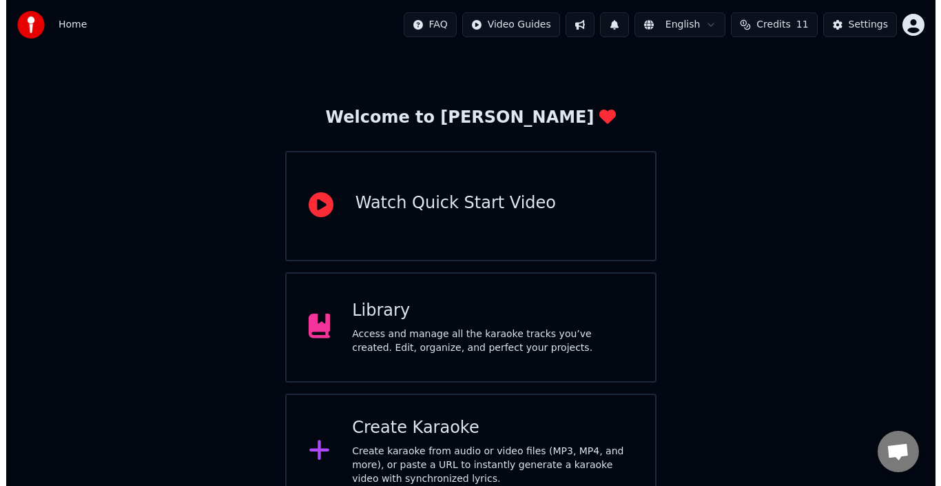
scroll to position [49, 0]
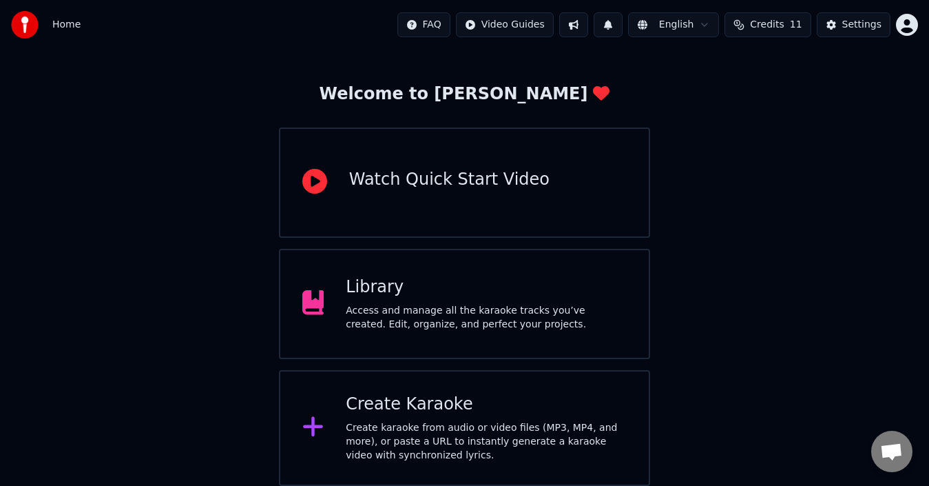
click at [474, 387] on div "Create Karaoke Create karaoke from audio or video files (MP3, MP4, and more), o…" at bounding box center [465, 428] width 372 height 116
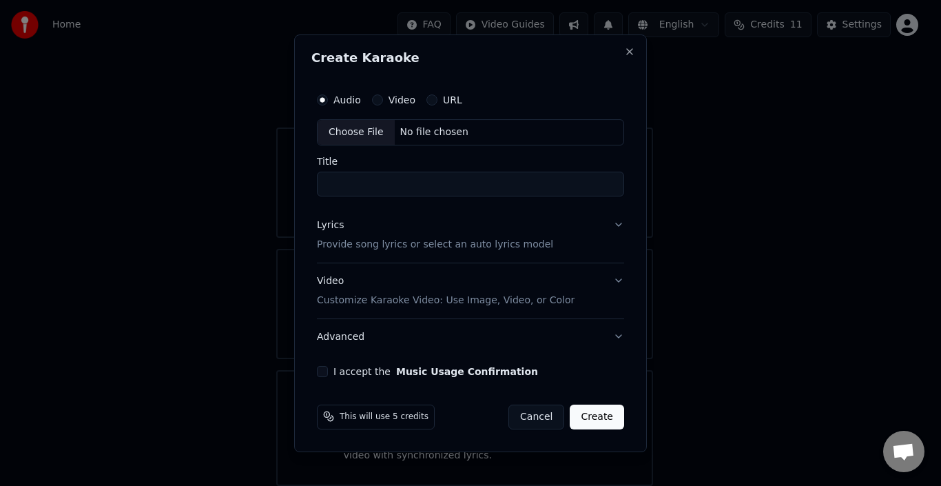
click at [343, 127] on div "Choose File" at bounding box center [356, 132] width 77 height 25
type input "**********"
click at [617, 230] on button "Lyrics Provide song lyrics or select an auto lyrics model" at bounding box center [470, 234] width 313 height 55
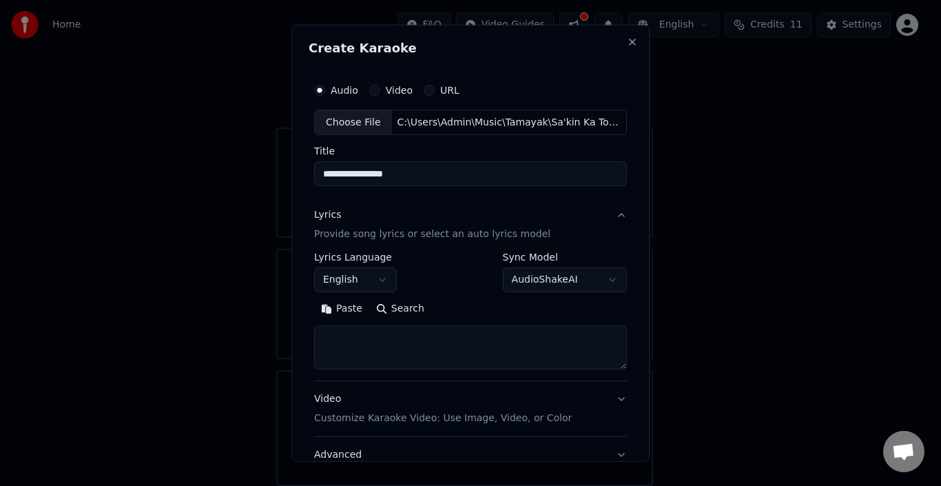
click at [360, 277] on button "English" at bounding box center [355, 279] width 83 height 25
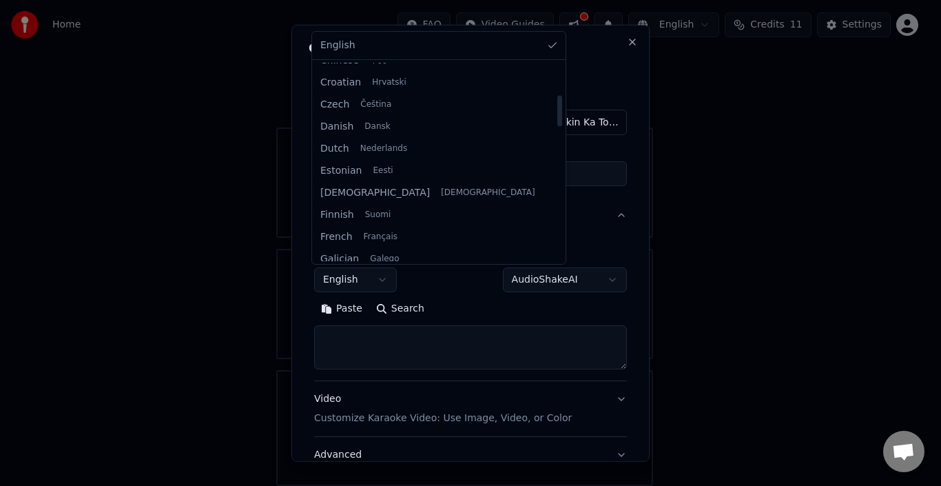
scroll to position [207, 0]
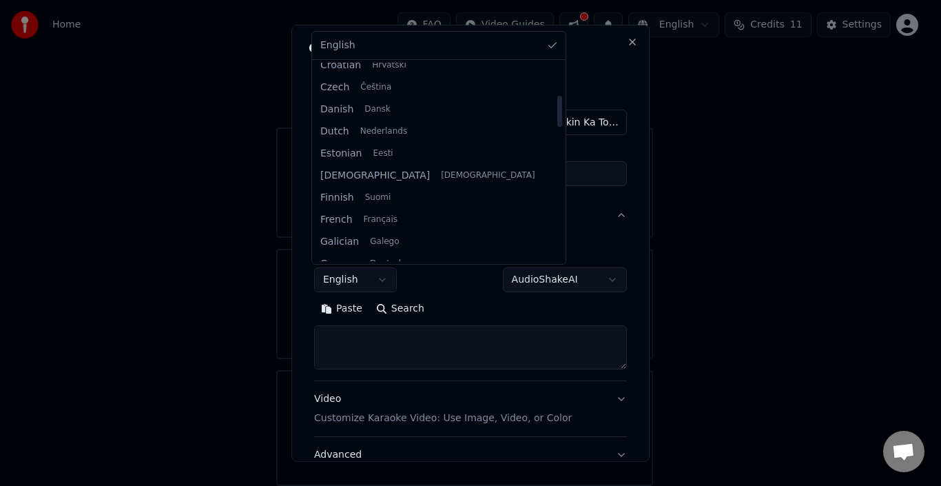
select select "**"
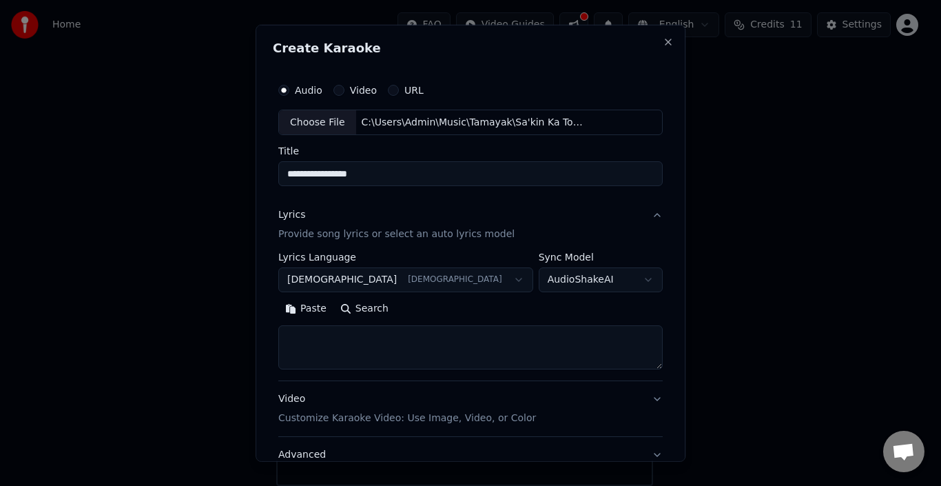
click at [333, 311] on button "Paste" at bounding box center [305, 309] width 55 height 22
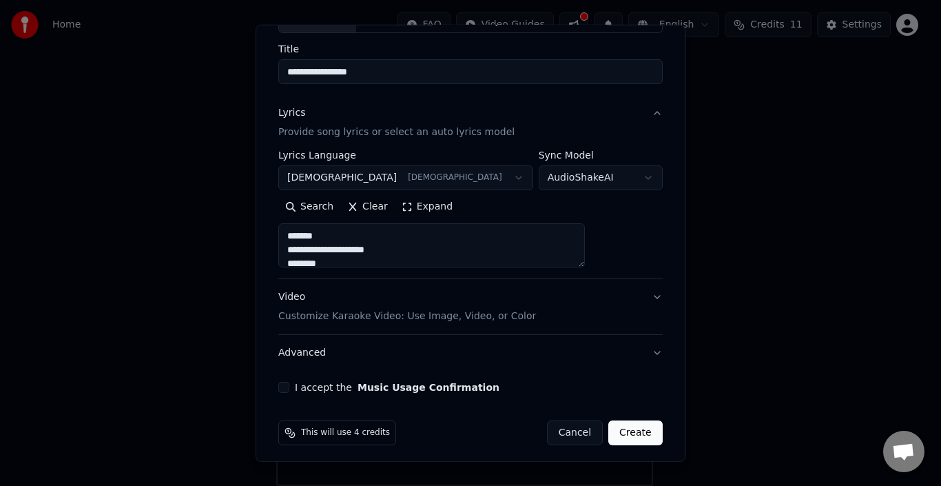
scroll to position [108, 0]
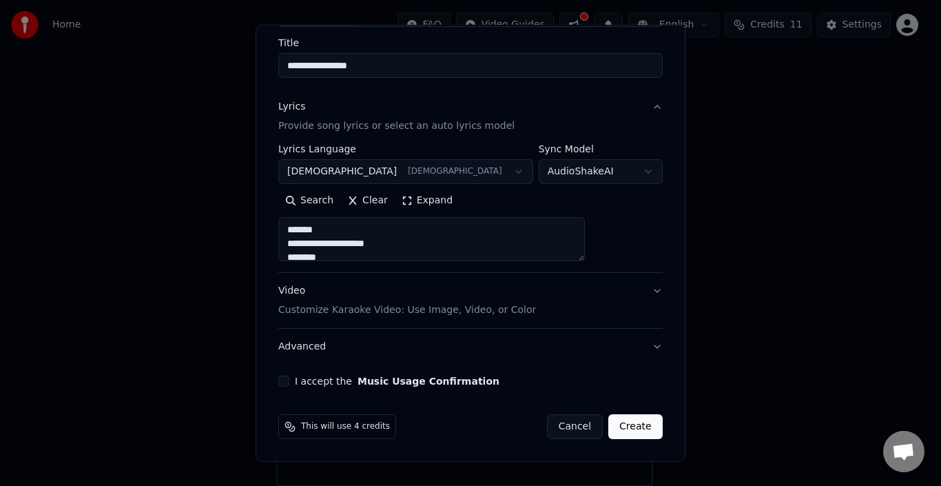
click at [613, 292] on button "Video Customize Karaoke Video: Use Image, Video, or Color" at bounding box center [470, 300] width 384 height 55
type textarea "**********"
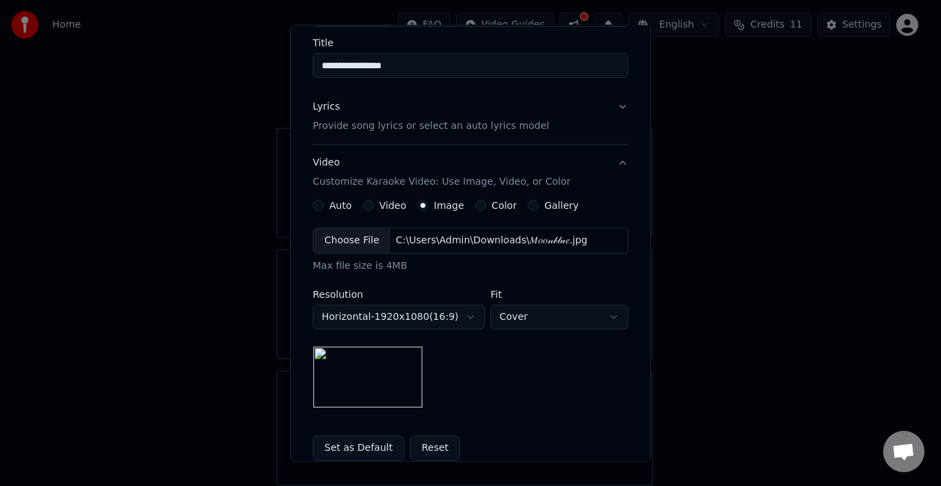
click at [338, 243] on div "Choose File" at bounding box center [351, 240] width 77 height 25
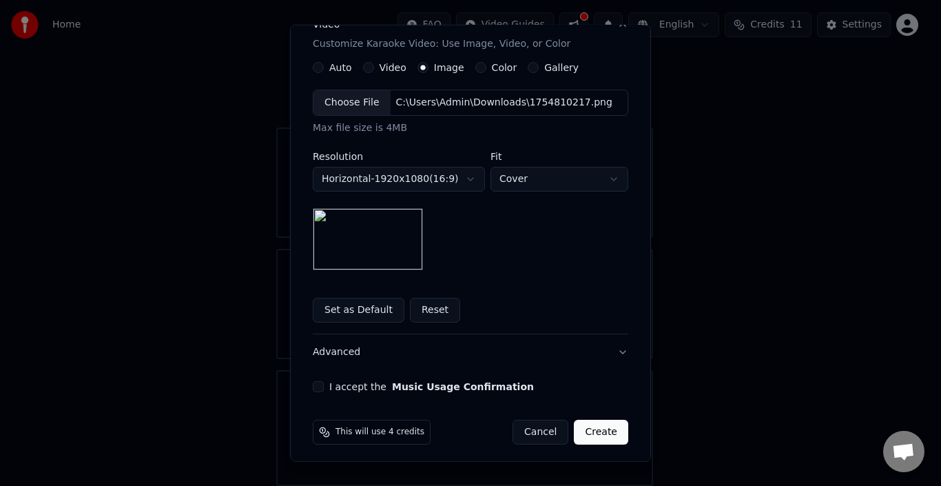
scroll to position [251, 0]
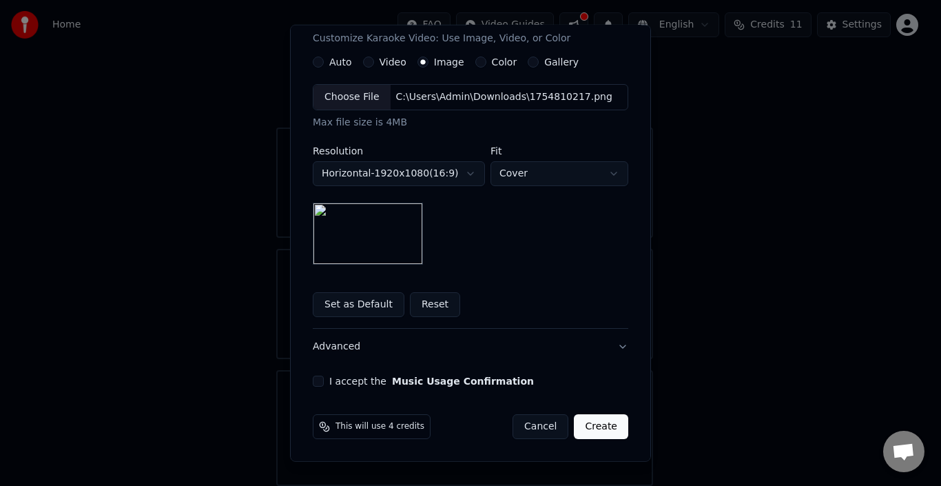
click at [319, 377] on div "I accept the Music Usage Confirmation" at bounding box center [471, 380] width 316 height 11
drag, startPoint x: 313, startPoint y: 381, endPoint x: 339, endPoint y: 386, distance: 26.6
click at [314, 381] on button "I accept the Music Usage Confirmation" at bounding box center [318, 380] width 11 height 11
click at [613, 424] on button "Create" at bounding box center [601, 426] width 54 height 25
click at [613, 424] on div "Cancel Create" at bounding box center [562, 426] width 132 height 25
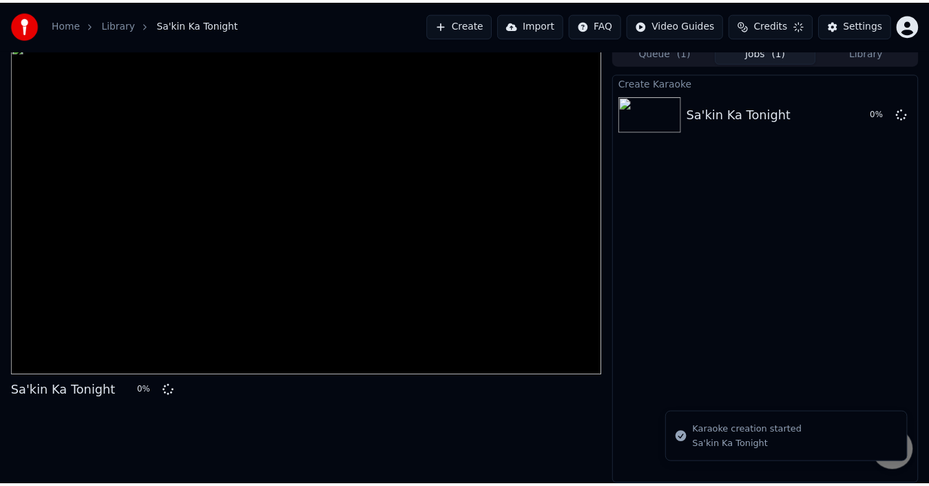
scroll to position [10, 0]
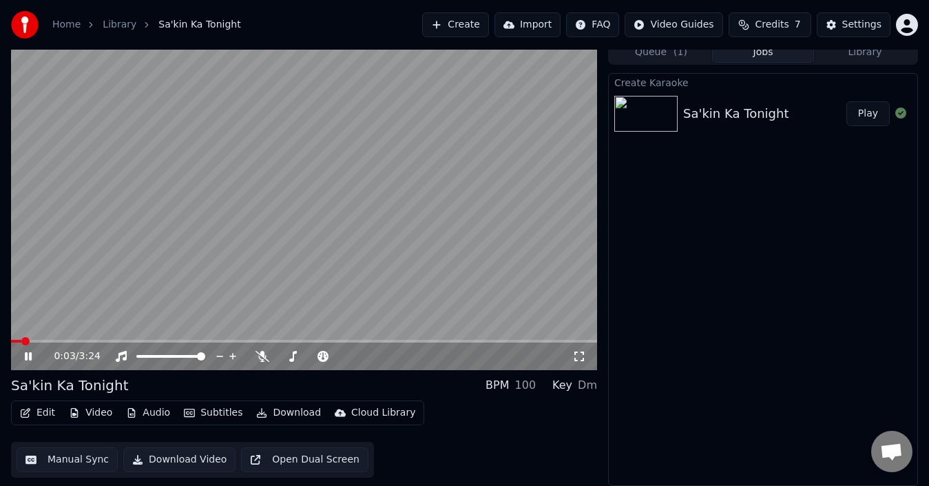
click at [344, 136] on video at bounding box center [304, 205] width 586 height 330
click at [339, 205] on video at bounding box center [304, 205] width 586 height 330
click at [370, 211] on video at bounding box center [304, 205] width 586 height 330
click at [852, 17] on button "Settings" at bounding box center [854, 24] width 74 height 25
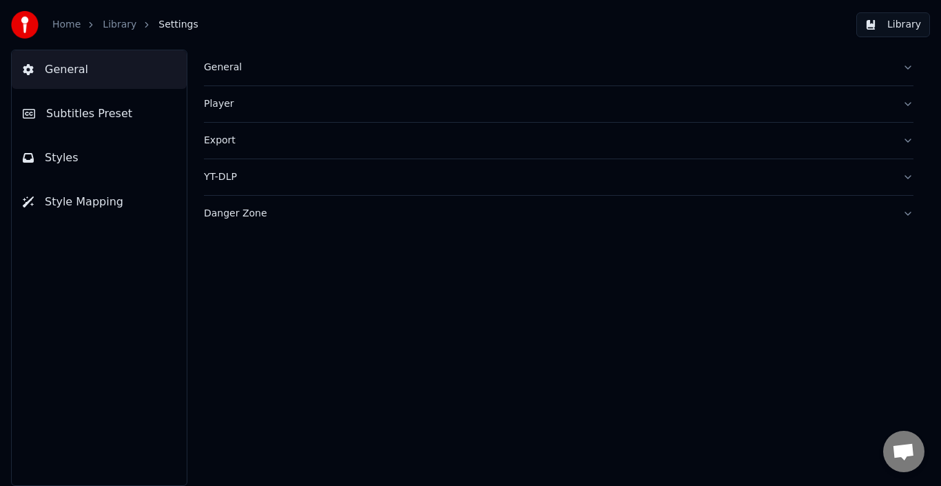
click at [72, 155] on span "Styles" at bounding box center [62, 158] width 34 height 17
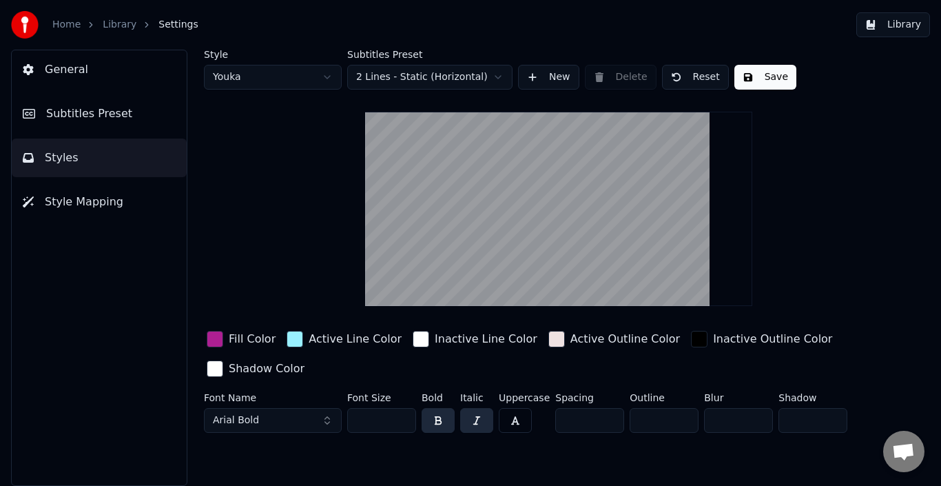
click at [216, 333] on div "button" at bounding box center [215, 339] width 17 height 17
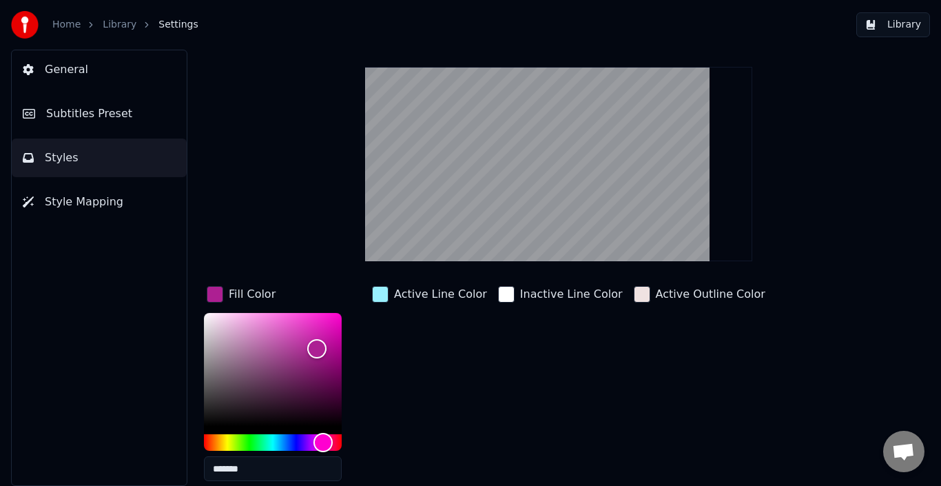
scroll to position [69, 0]
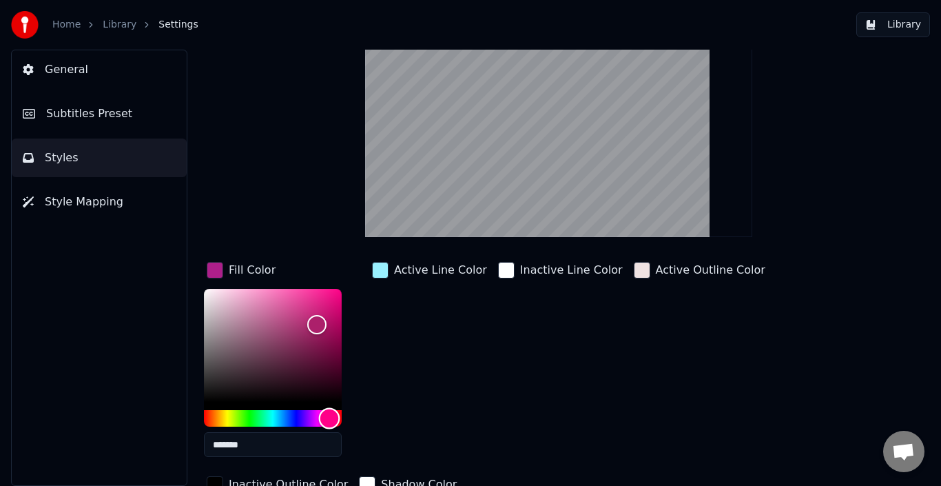
drag, startPoint x: 320, startPoint y: 416, endPoint x: 336, endPoint y: 350, distance: 68.0
click at [371, 418] on div "Fill Color ******* Active Line Color Inactive Line Color Active Outline Color I…" at bounding box center [533, 378] width 659 height 238
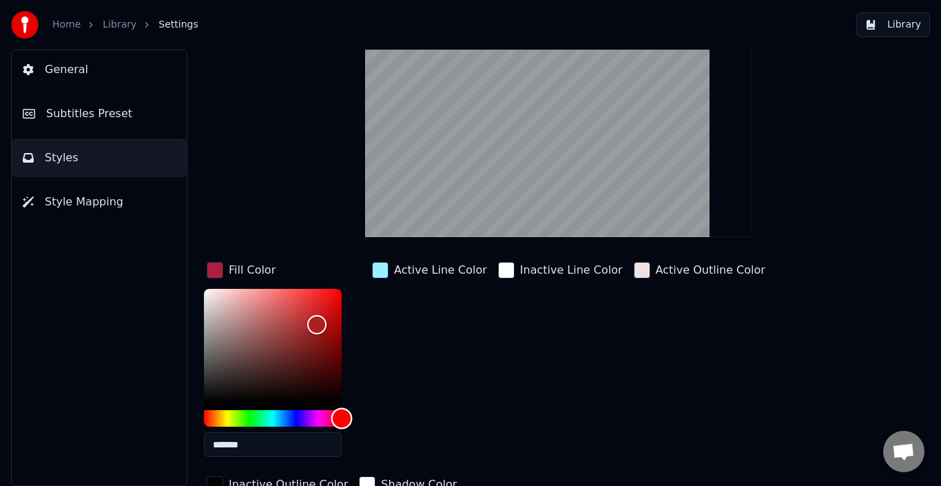
type input "*******"
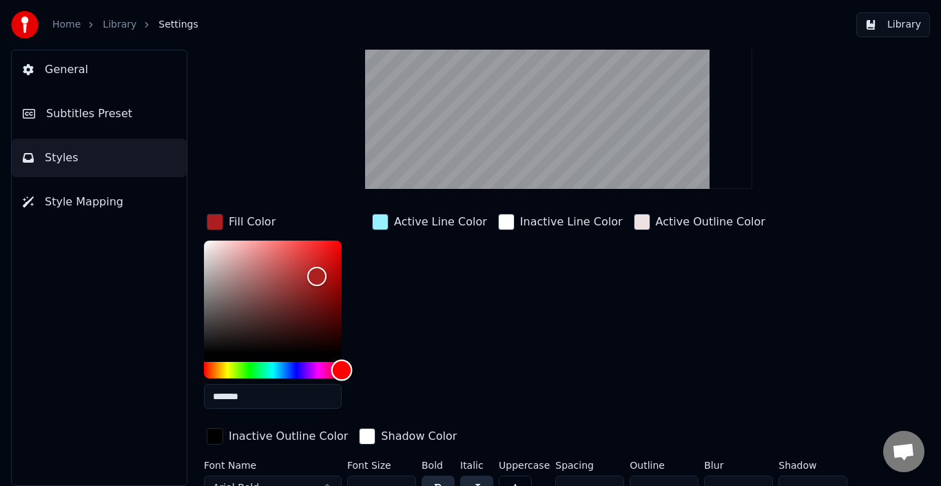
scroll to position [136, 0]
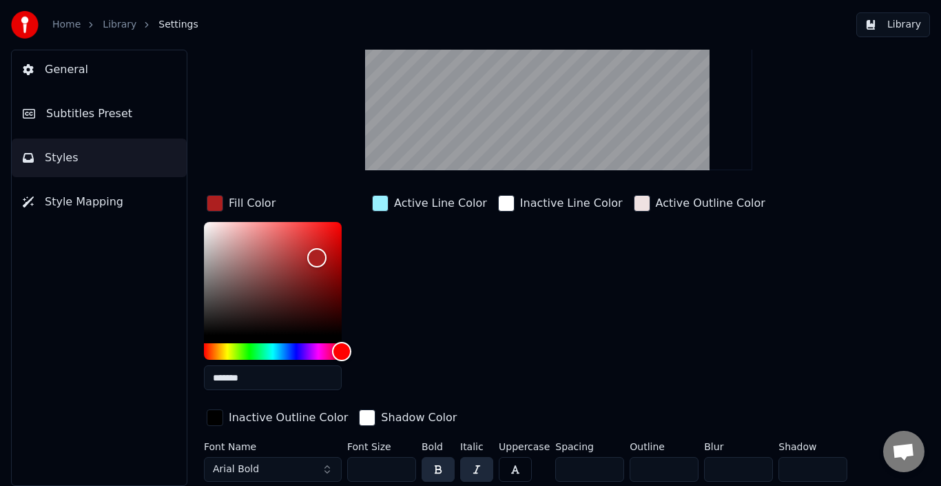
click at [387, 205] on div "button" at bounding box center [380, 203] width 17 height 17
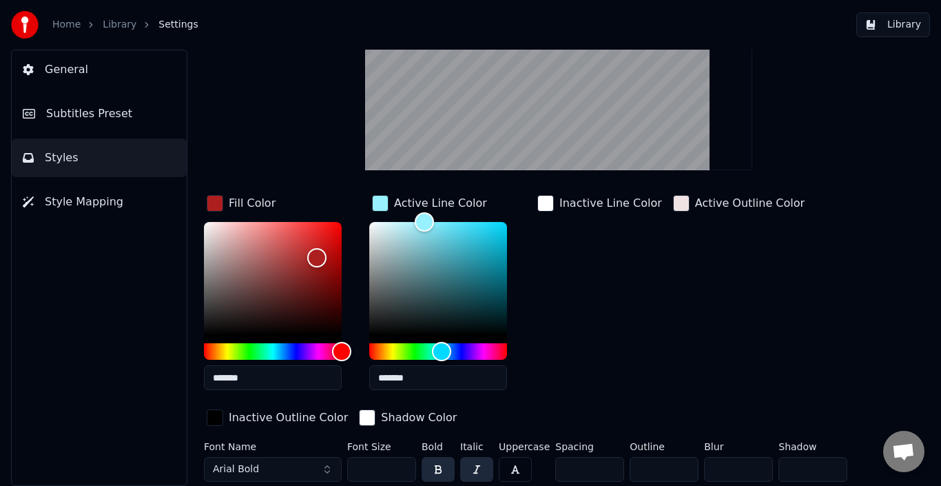
click at [387, 205] on div "button" at bounding box center [380, 203] width 17 height 17
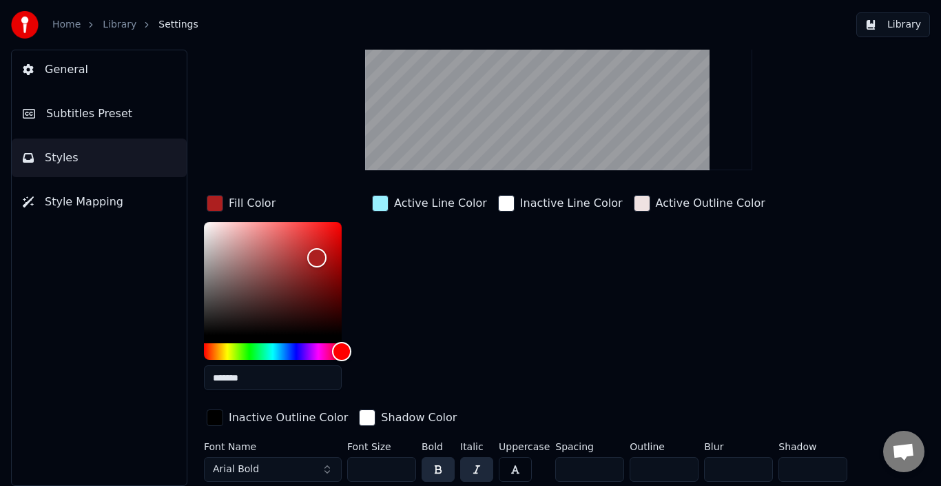
click at [498, 203] on div "button" at bounding box center [506, 203] width 17 height 17
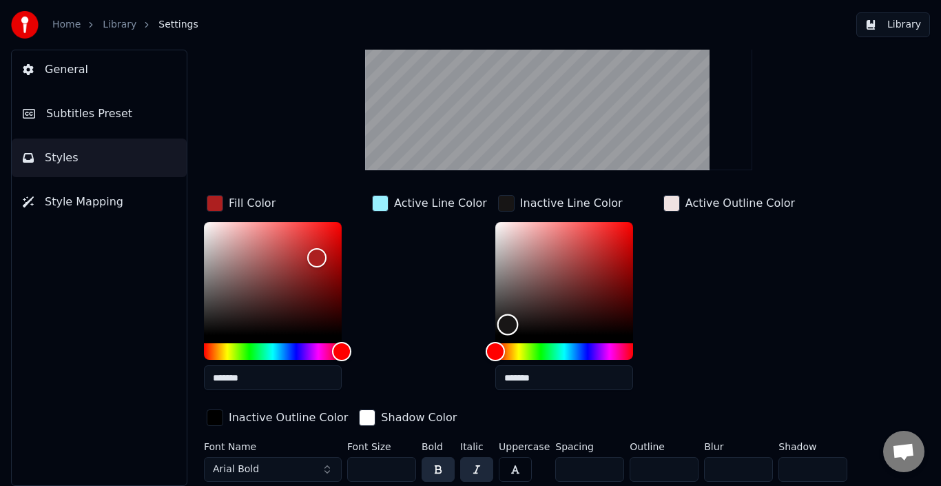
click at [497, 324] on div "Color" at bounding box center [564, 278] width 138 height 113
drag, startPoint x: 500, startPoint y: 321, endPoint x: 495, endPoint y: 327, distance: 7.9
click at [496, 327] on div "Color" at bounding box center [506, 328] width 21 height 21
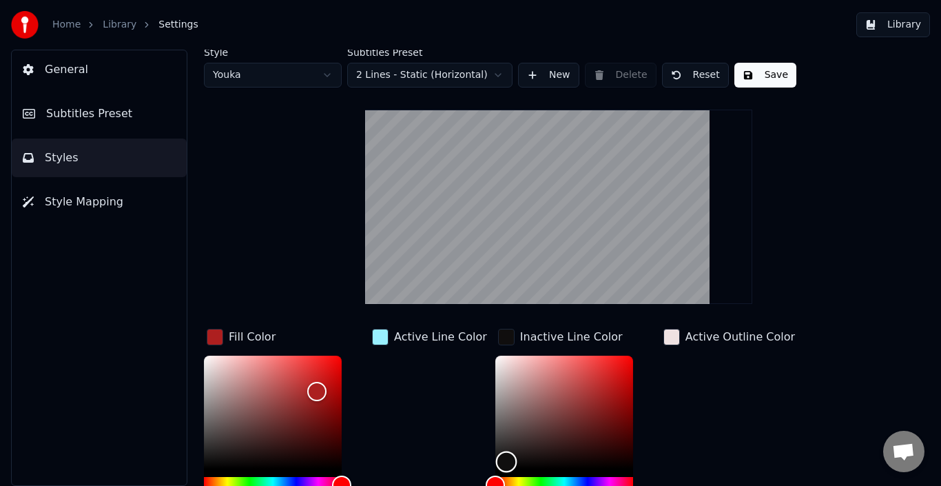
scroll to position [0, 0]
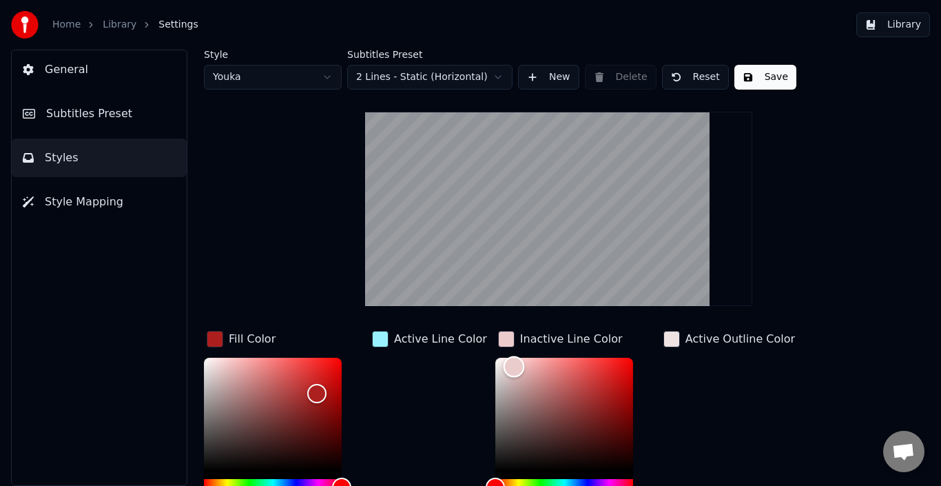
click at [503, 366] on div "Color" at bounding box center [564, 414] width 138 height 113
type input "*******"
drag, startPoint x: 508, startPoint y: 361, endPoint x: 481, endPoint y: 355, distance: 27.6
click at [488, 355] on div "Color" at bounding box center [498, 357] width 21 height 21
click at [665, 340] on div "button" at bounding box center [671, 339] width 17 height 17
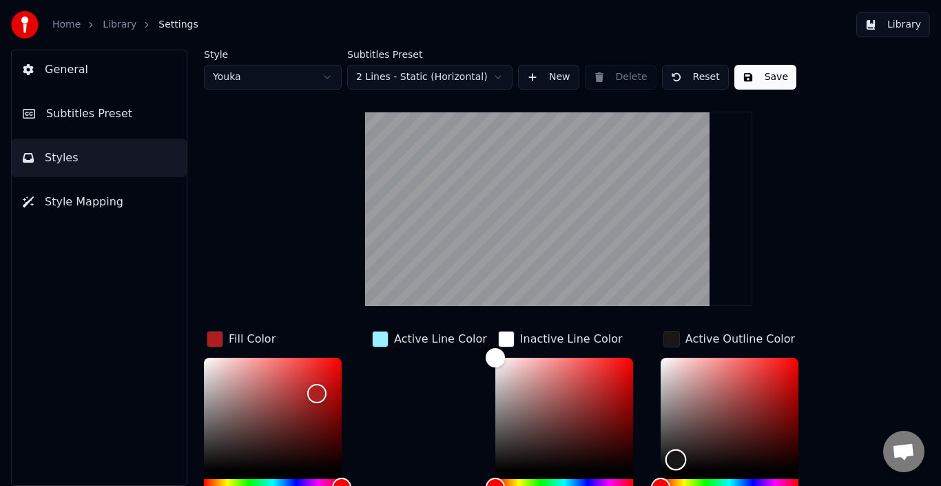
click at [665, 459] on div "Color" at bounding box center [730, 414] width 138 height 113
click at [705, 415] on div "Color" at bounding box center [730, 414] width 138 height 113
drag, startPoint x: 701, startPoint y: 412, endPoint x: 706, endPoint y: 395, distance: 18.1
click at [710, 395] on div "Color" at bounding box center [720, 392] width 21 height 21
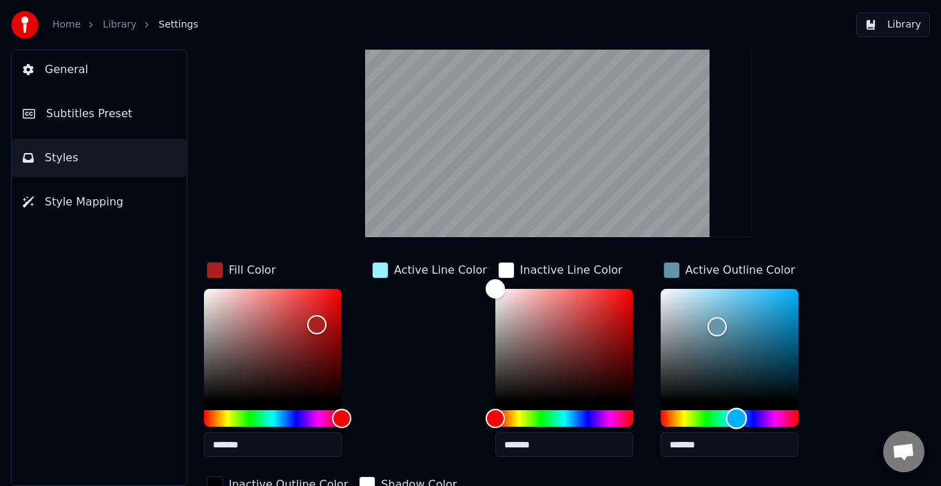
click at [725, 415] on div "Hue" at bounding box center [730, 418] width 138 height 17
type input "*******"
drag, startPoint x: 705, startPoint y: 324, endPoint x: 628, endPoint y: 282, distance: 86.9
click at [628, 282] on div "Fill Color ******* Active Line Color Inactive Line Color ******* Active Outline…" at bounding box center [533, 378] width 659 height 238
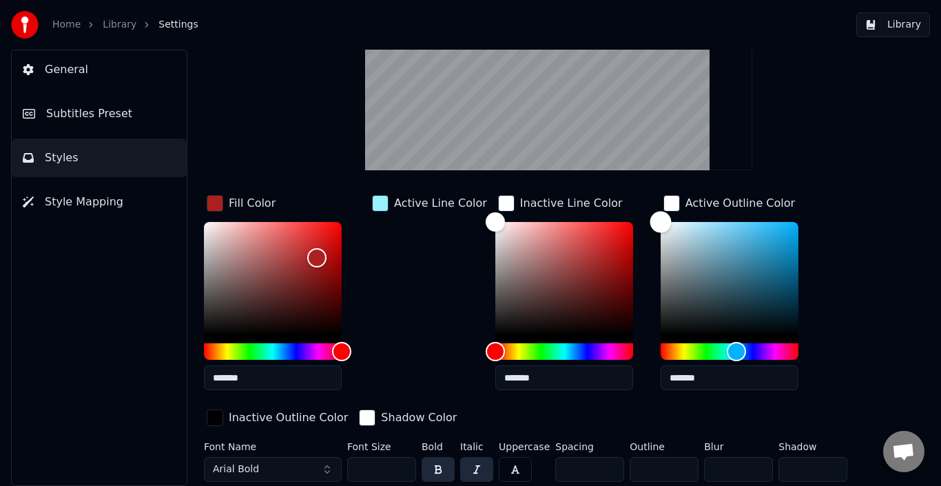
scroll to position [67, 0]
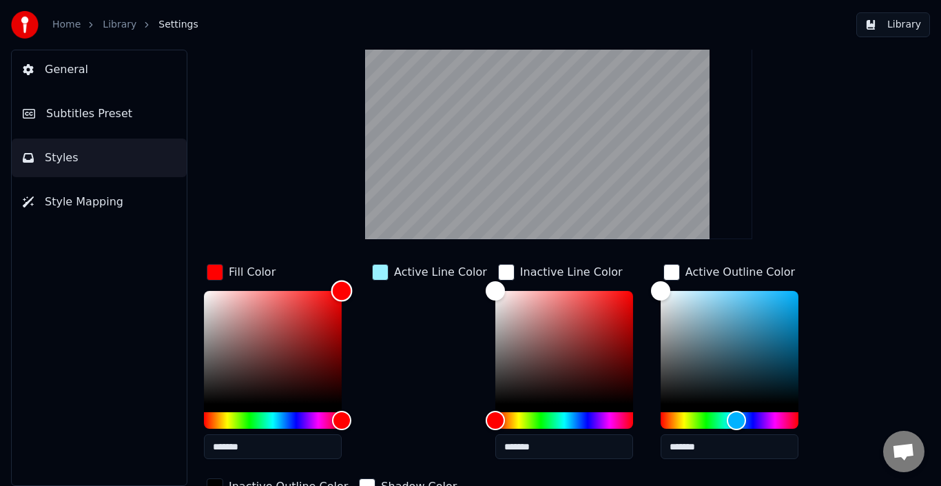
drag, startPoint x: 319, startPoint y: 326, endPoint x: 345, endPoint y: 287, distance: 47.2
click at [345, 287] on div "Color" at bounding box center [341, 290] width 21 height 21
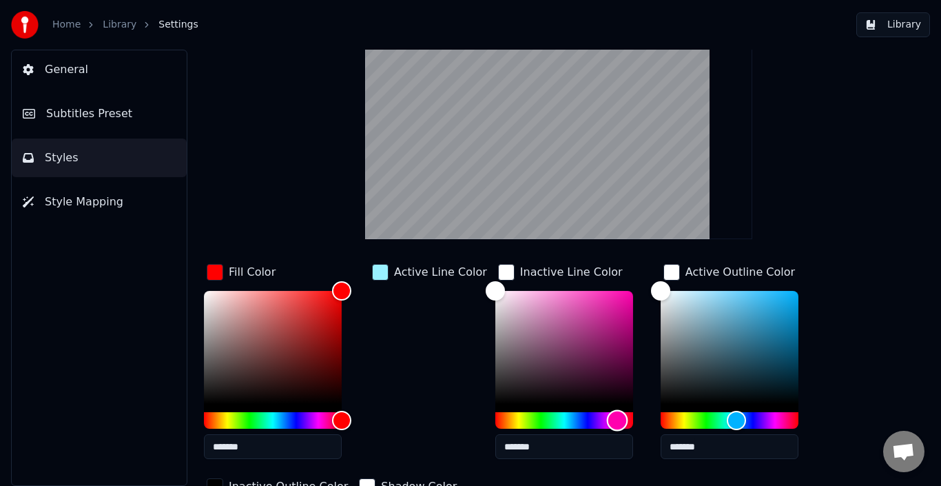
click at [606, 421] on div "Hue" at bounding box center [564, 420] width 138 height 17
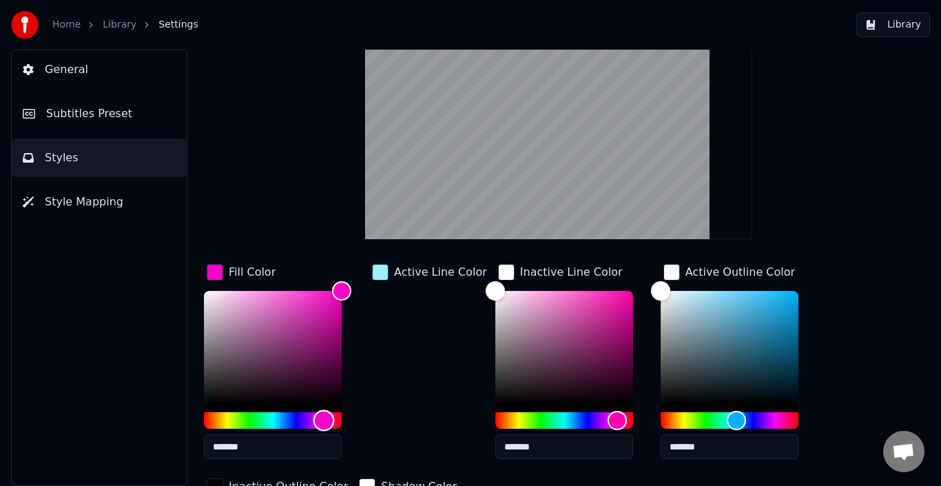
click at [324, 425] on div "Hue" at bounding box center [273, 420] width 138 height 17
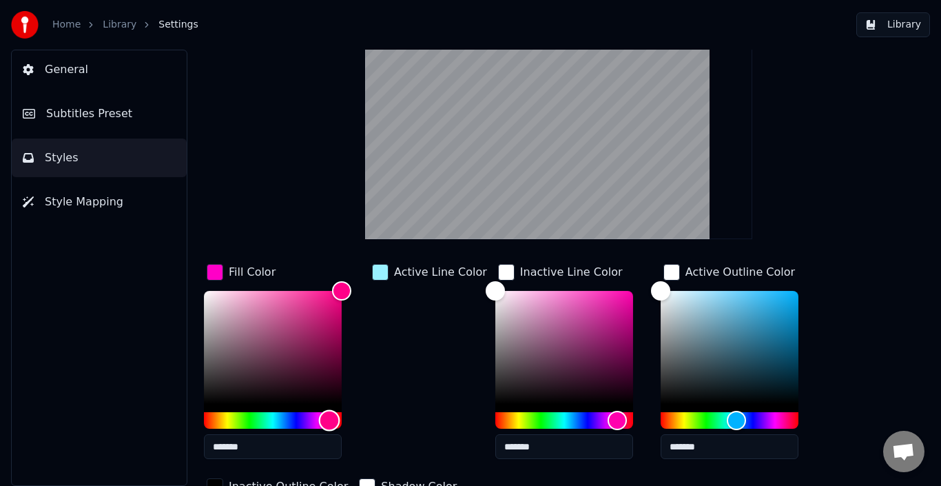
type input "*******"
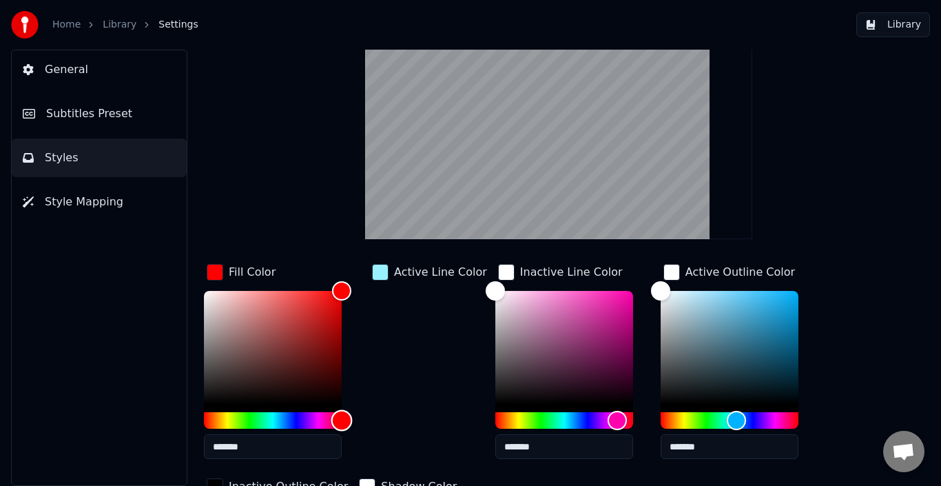
drag, startPoint x: 331, startPoint y: 421, endPoint x: 376, endPoint y: 425, distance: 45.0
click at [371, 427] on div "Fill Color ******* Active Line Color Inactive Line Color ******* Active Outline…" at bounding box center [533, 380] width 659 height 238
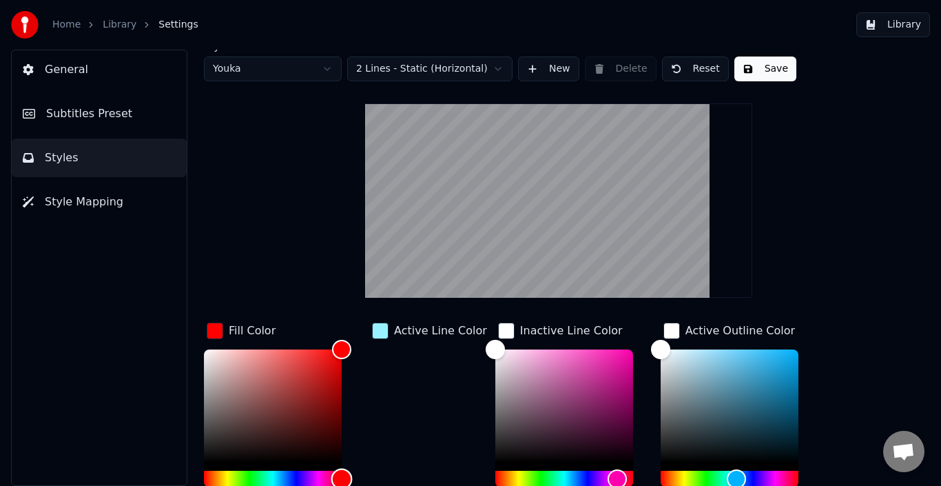
scroll to position [0, 0]
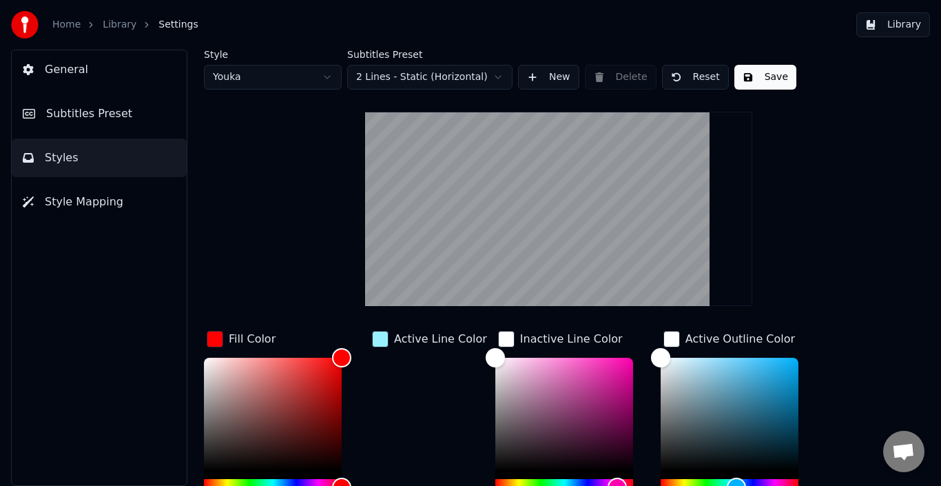
drag, startPoint x: 763, startPoint y: 81, endPoint x: 505, endPoint y: 138, distance: 264.8
click at [759, 81] on button "Save" at bounding box center [765, 77] width 62 height 25
click at [90, 114] on span "Subtitles Preset" at bounding box center [89, 113] width 86 height 17
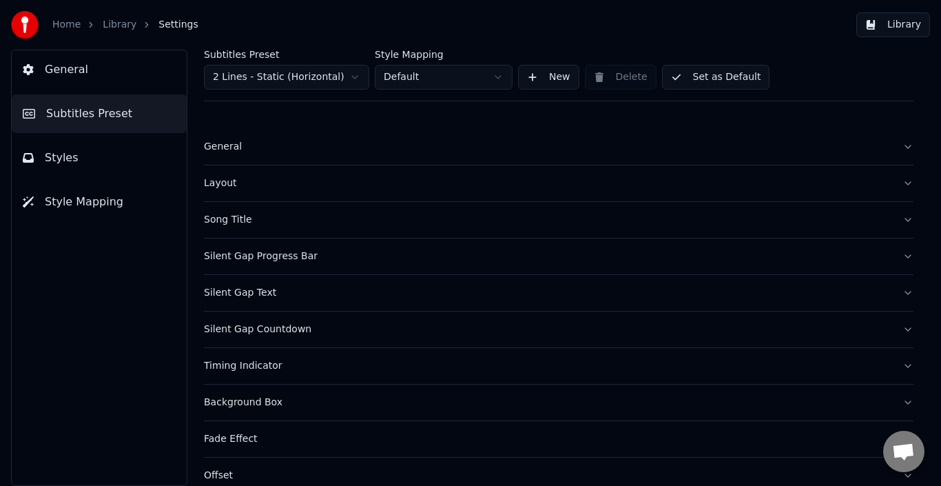
click at [249, 222] on div "Song Title" at bounding box center [548, 220] width 688 height 14
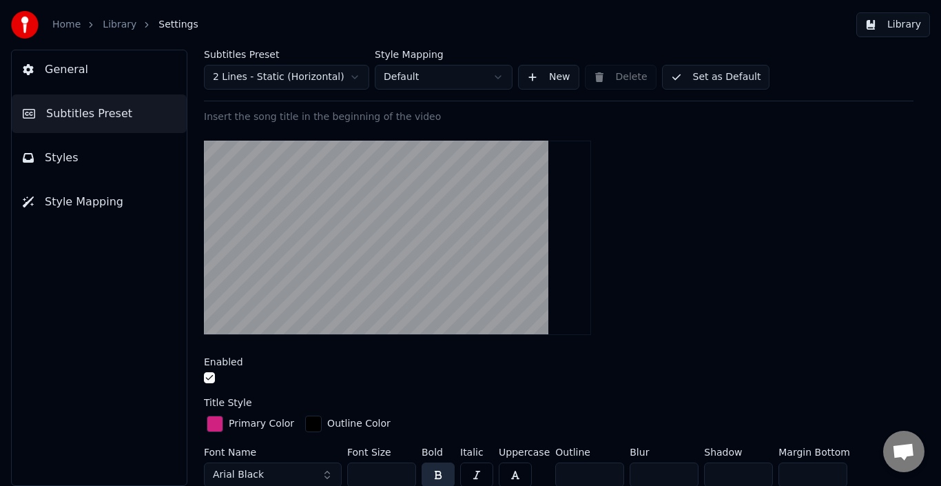
scroll to position [138, 0]
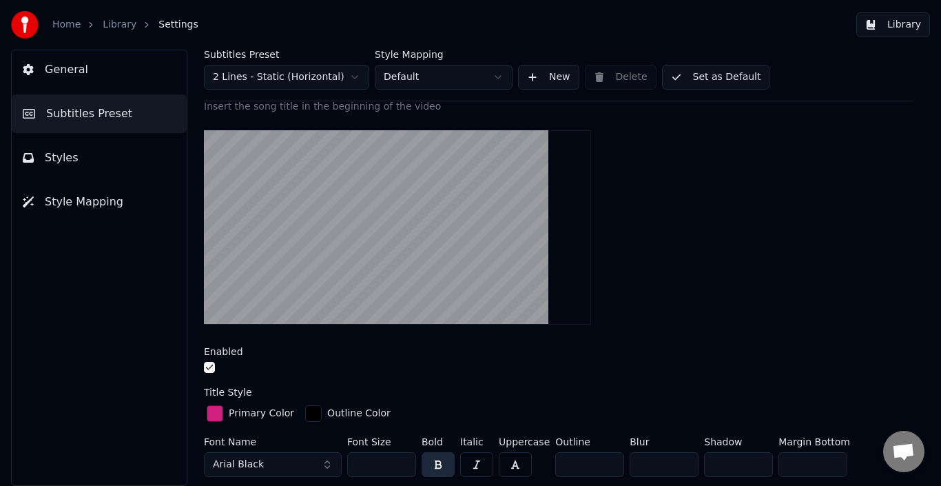
click at [214, 415] on div "button" at bounding box center [215, 413] width 17 height 17
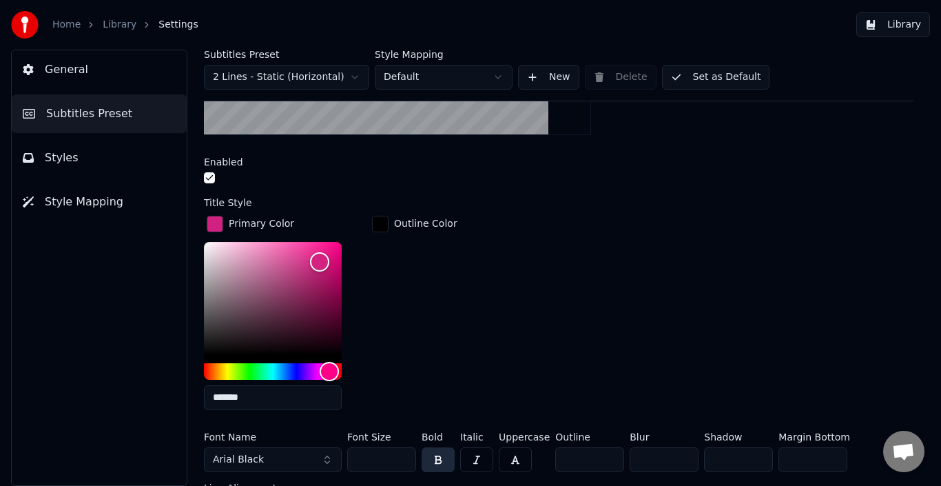
scroll to position [344, 0]
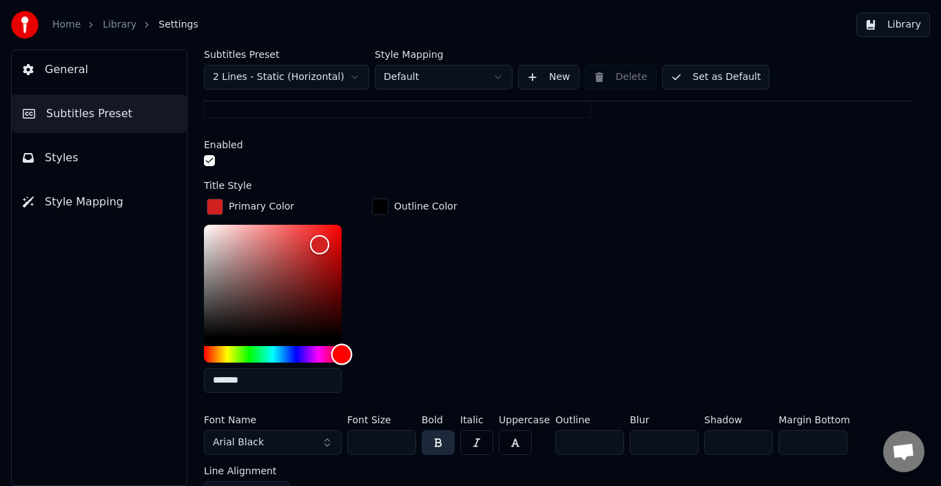
type input "*******"
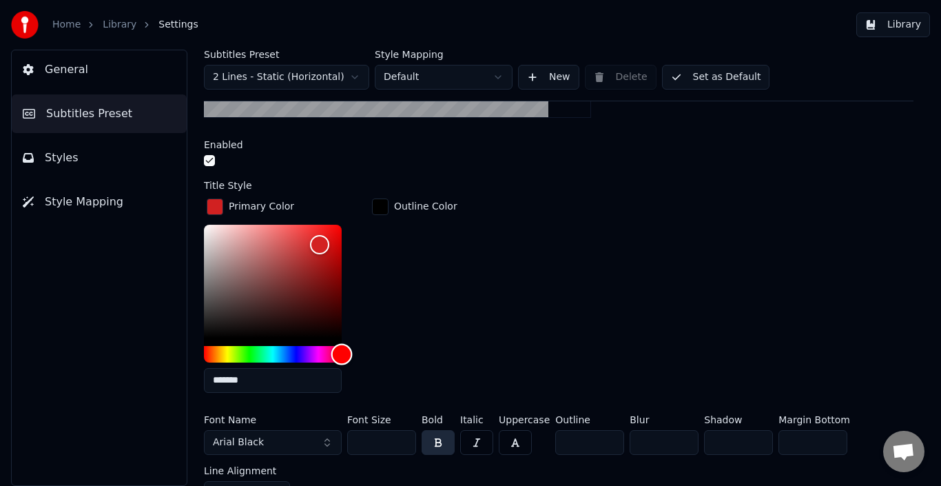
drag, startPoint x: 329, startPoint y: 357, endPoint x: 407, endPoint y: 358, distance: 78.5
click at [407, 358] on div "Primary Color ******* Outline Color" at bounding box center [559, 300] width 710 height 208
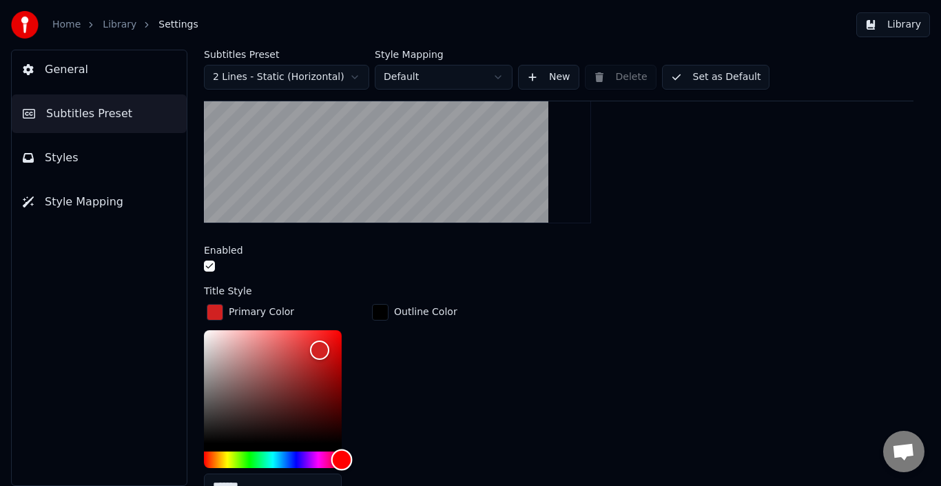
scroll to position [413, 0]
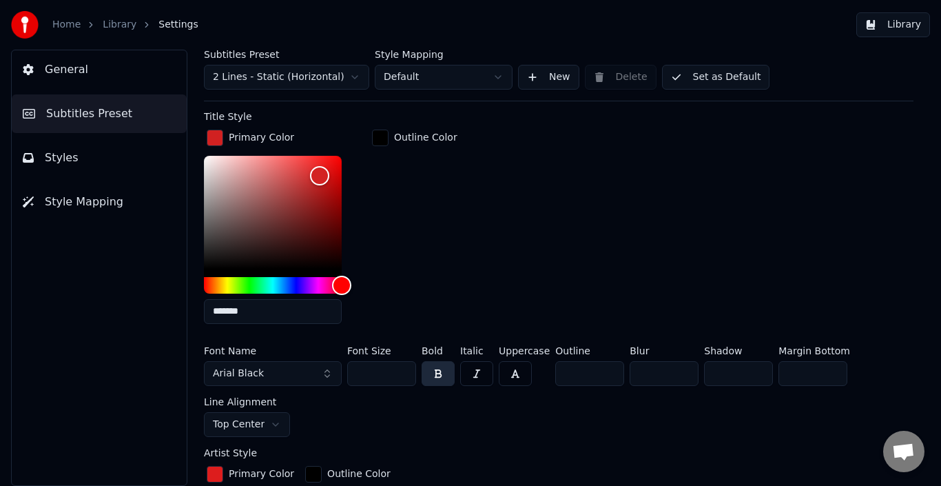
click at [378, 142] on div "button" at bounding box center [380, 138] width 17 height 17
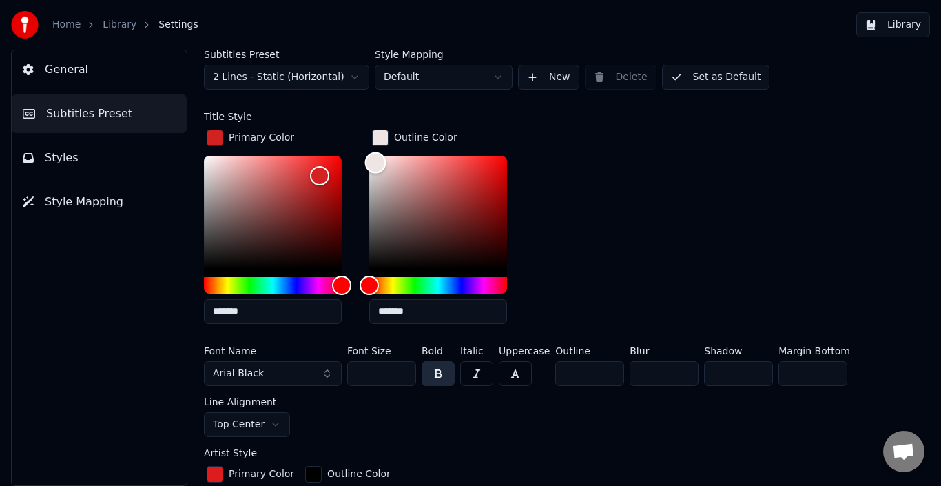
drag, startPoint x: 375, startPoint y: 161, endPoint x: 488, endPoint y: 185, distance: 116.2
click at [381, 166] on div "Color" at bounding box center [438, 212] width 138 height 113
type input "*******"
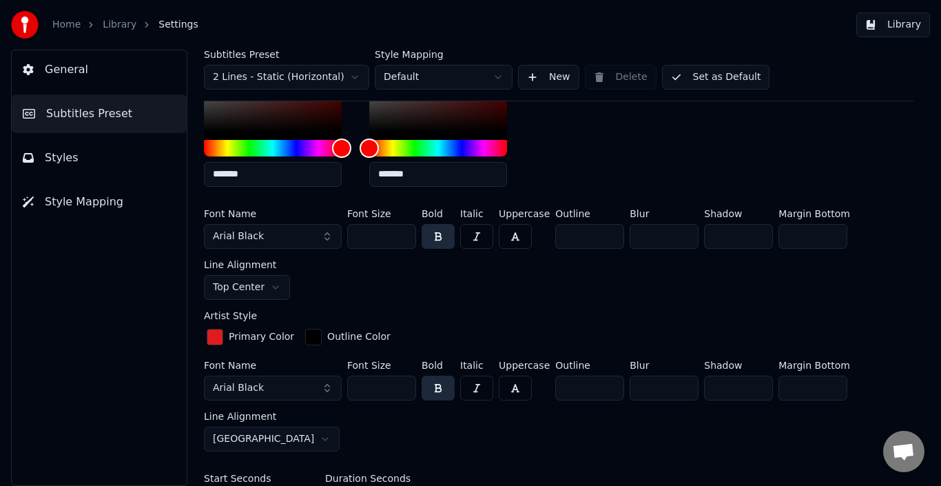
scroll to position [551, 0]
click at [305, 335] on div "button" at bounding box center [313, 336] width 17 height 17
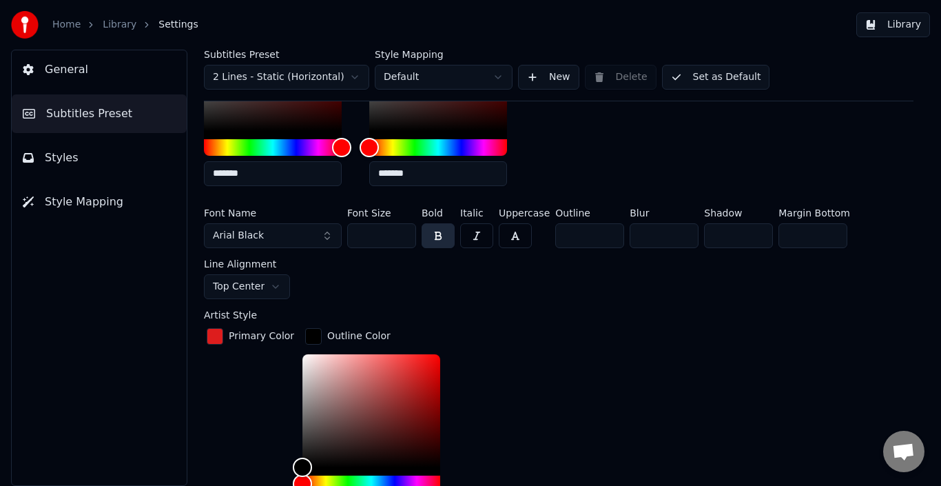
click at [302, 351] on div "Outline Color *******" at bounding box center [382, 429] width 160 height 208
click at [302, 364] on div "Color" at bounding box center [371, 410] width 138 height 113
type input "*******"
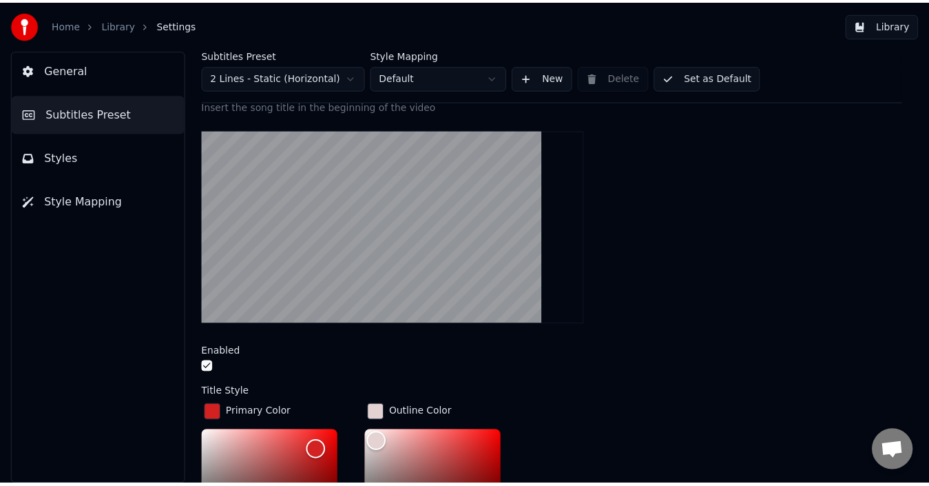
scroll to position [0, 0]
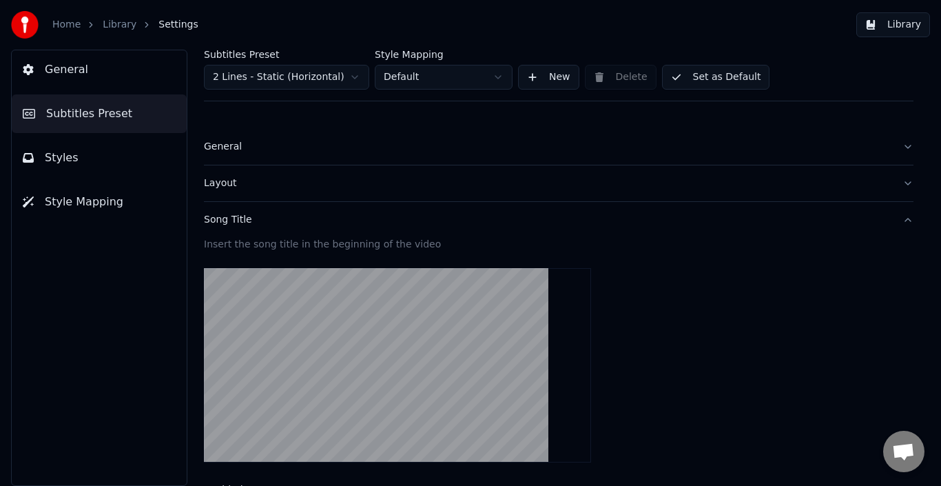
click at [721, 77] on button "Set as Default" at bounding box center [716, 77] width 108 height 25
click at [117, 25] on link "Library" at bounding box center [120, 25] width 34 height 14
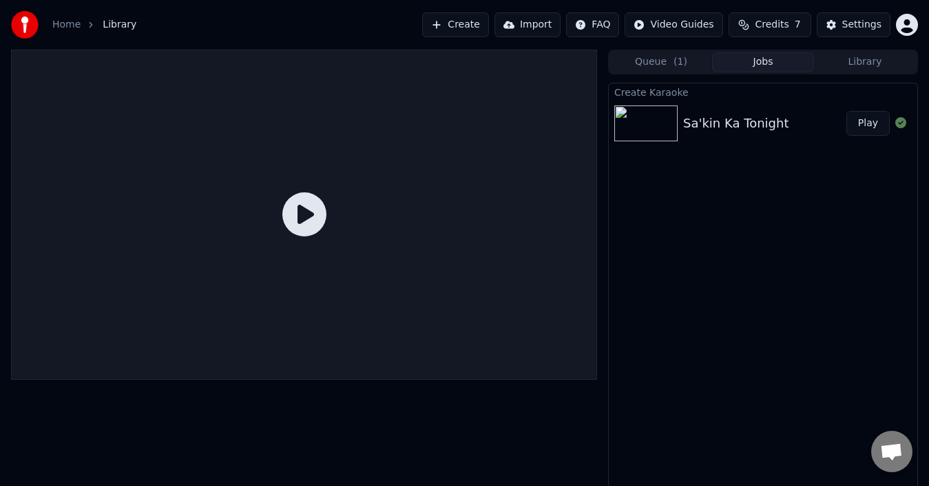
click at [865, 123] on button "Play" at bounding box center [868, 123] width 43 height 25
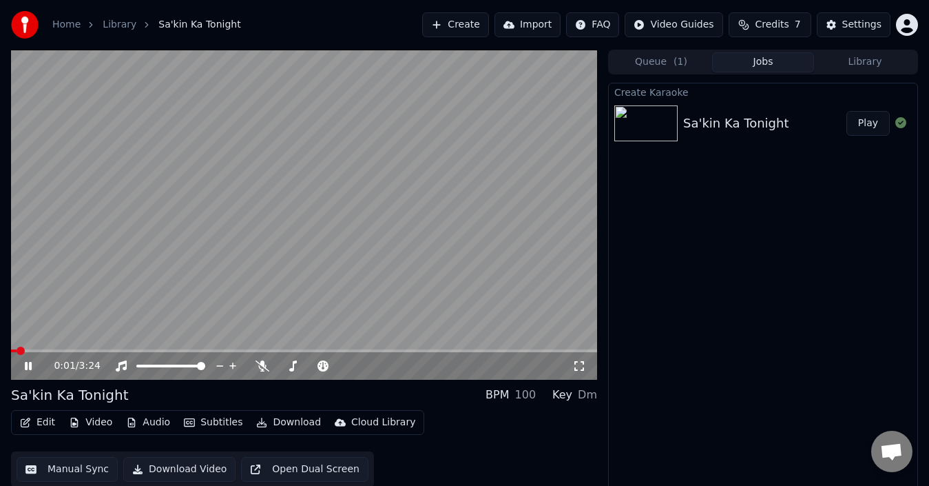
click at [291, 227] on video at bounding box center [304, 215] width 586 height 330
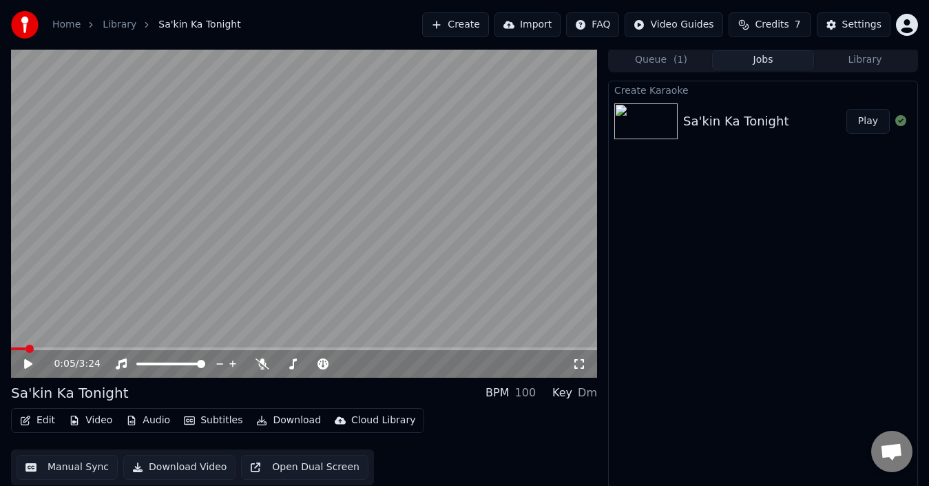
scroll to position [10, 0]
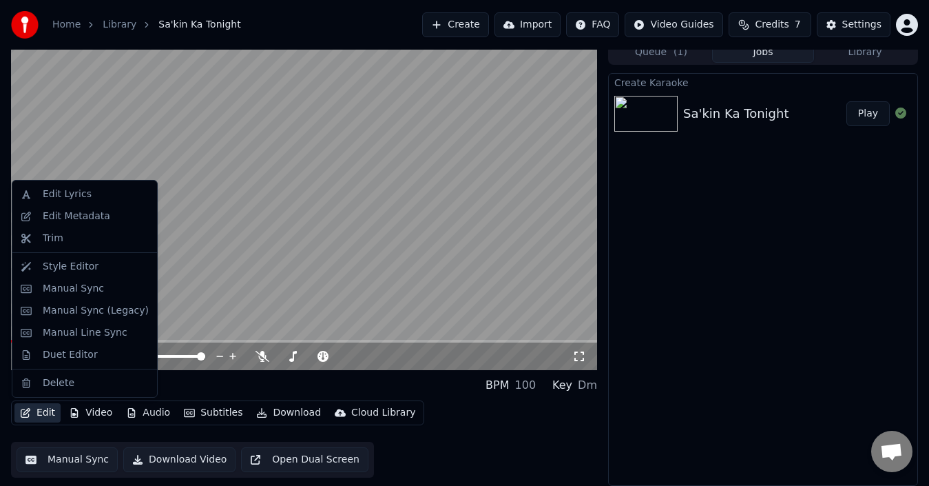
click at [36, 406] on button "Edit" at bounding box center [37, 412] width 46 height 19
click at [56, 193] on div "Edit Lyrics" at bounding box center [67, 194] width 49 height 14
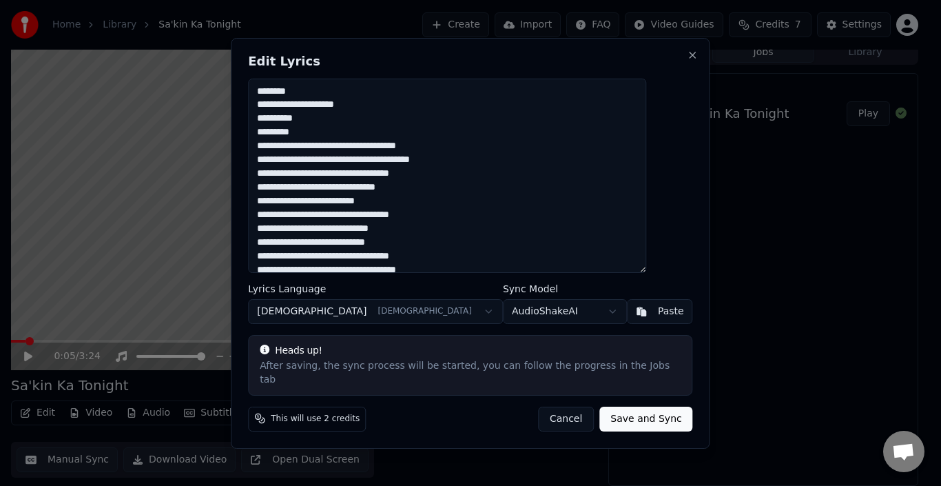
click at [560, 415] on button "Cancel" at bounding box center [566, 418] width 56 height 25
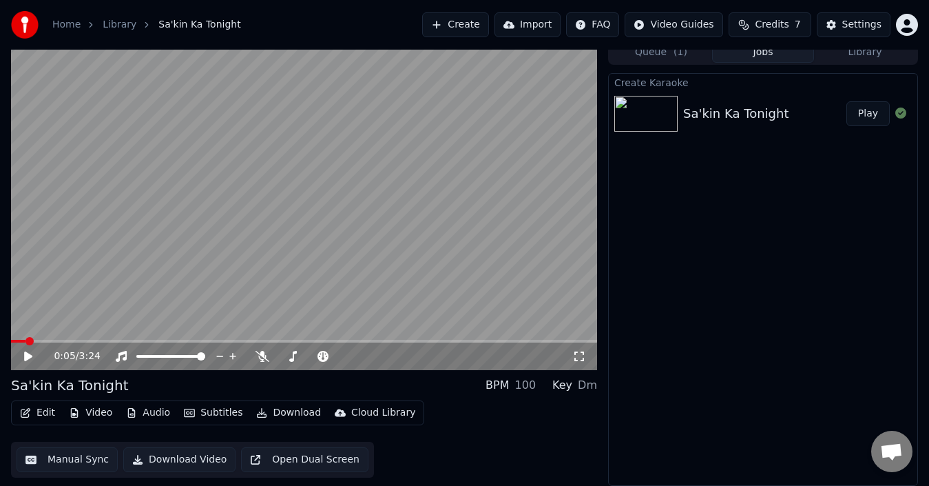
click at [45, 409] on button "Edit" at bounding box center [37, 412] width 46 height 19
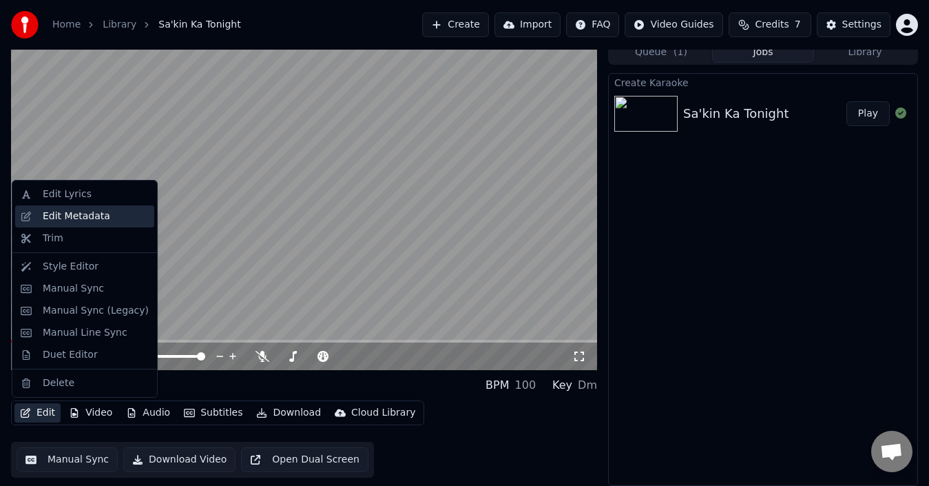
click at [63, 219] on div "Edit Metadata" at bounding box center [77, 216] width 68 height 14
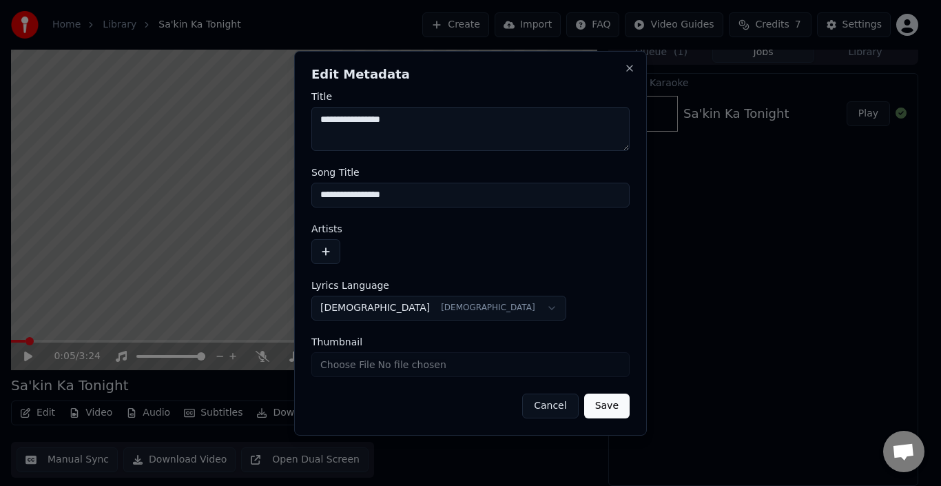
click at [330, 242] on button "button" at bounding box center [325, 251] width 29 height 25
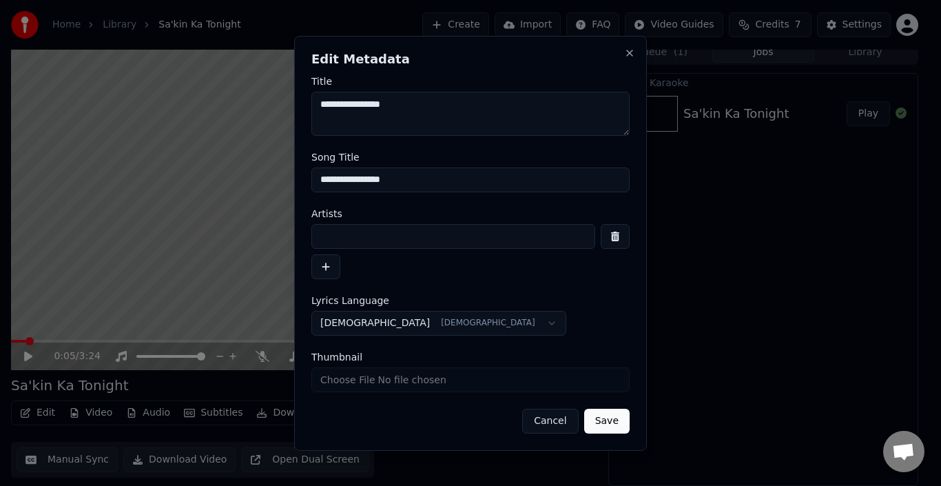
click at [356, 241] on input at bounding box center [453, 236] width 284 height 25
type input "*******"
click at [369, 375] on input "Thumbnail" at bounding box center [470, 379] width 318 height 25
type input "**********"
click at [621, 418] on button "Save" at bounding box center [606, 421] width 45 height 25
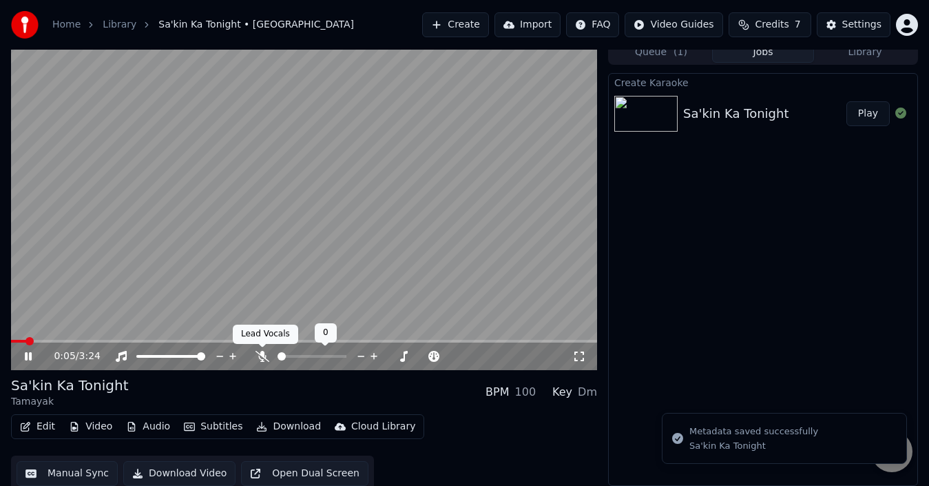
click at [263, 358] on icon at bounding box center [263, 356] width 14 height 11
drag, startPoint x: 27, startPoint y: 356, endPoint x: 106, endPoint y: 377, distance: 81.9
click at [28, 356] on icon at bounding box center [28, 356] width 7 height 8
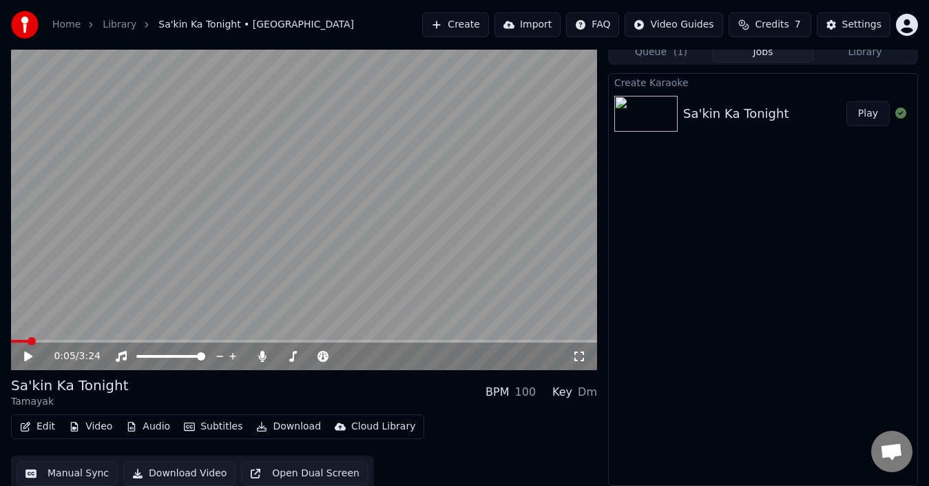
click at [283, 431] on button "Download" at bounding box center [289, 426] width 76 height 19
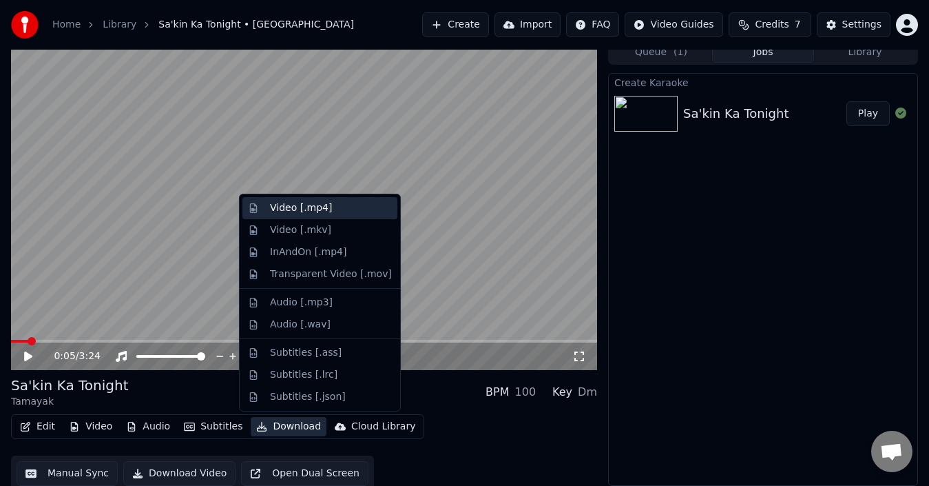
click at [322, 214] on div "Video [.mp4]" at bounding box center [301, 208] width 62 height 14
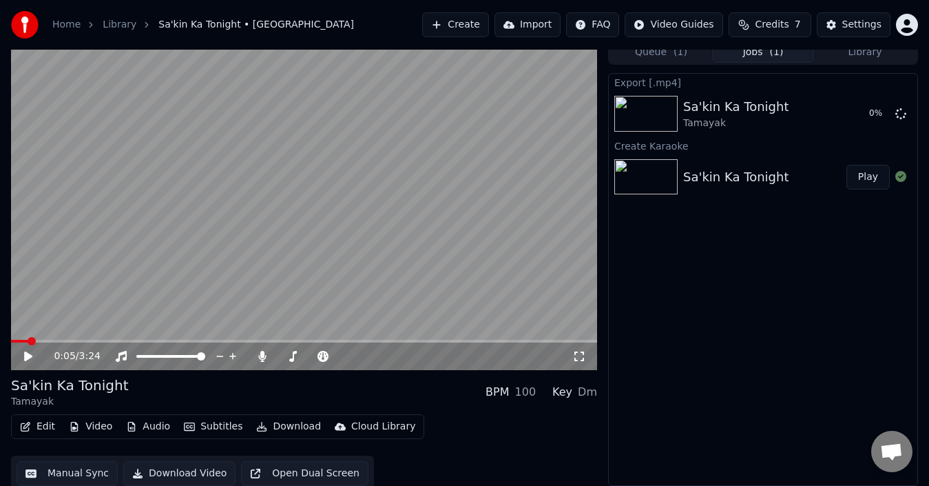
click at [289, 424] on button "Download" at bounding box center [289, 426] width 76 height 19
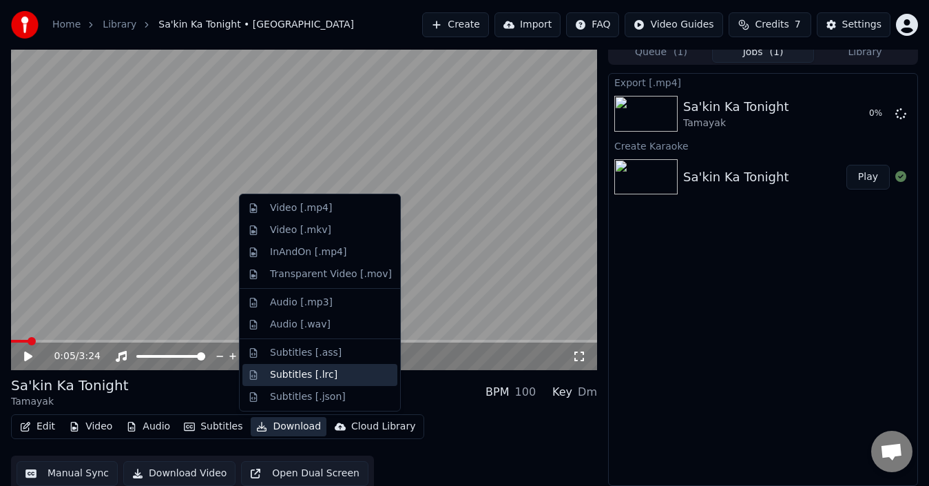
click at [337, 372] on div "Subtitles [.lrc]" at bounding box center [331, 375] width 122 height 14
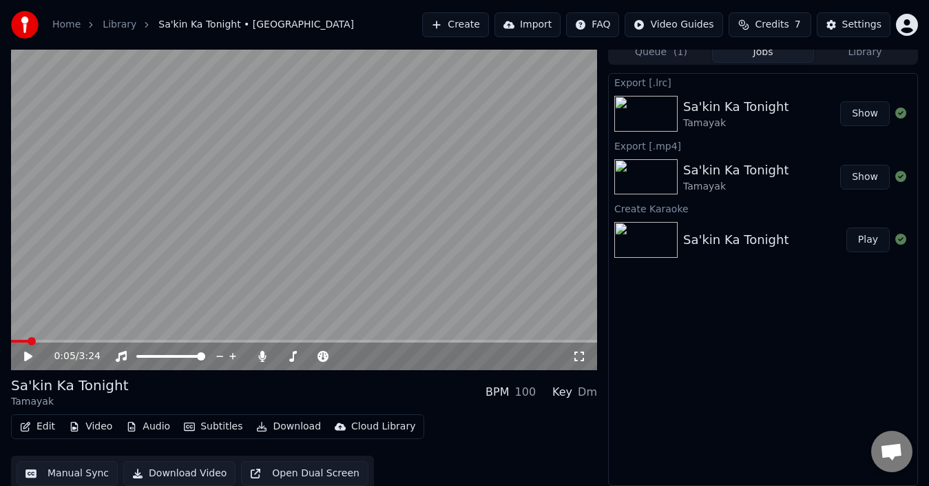
click at [877, 165] on button "Show" at bounding box center [866, 177] width 50 height 25
click at [871, 176] on button "Show" at bounding box center [866, 177] width 50 height 25
click at [259, 354] on icon at bounding box center [263, 356] width 14 height 11
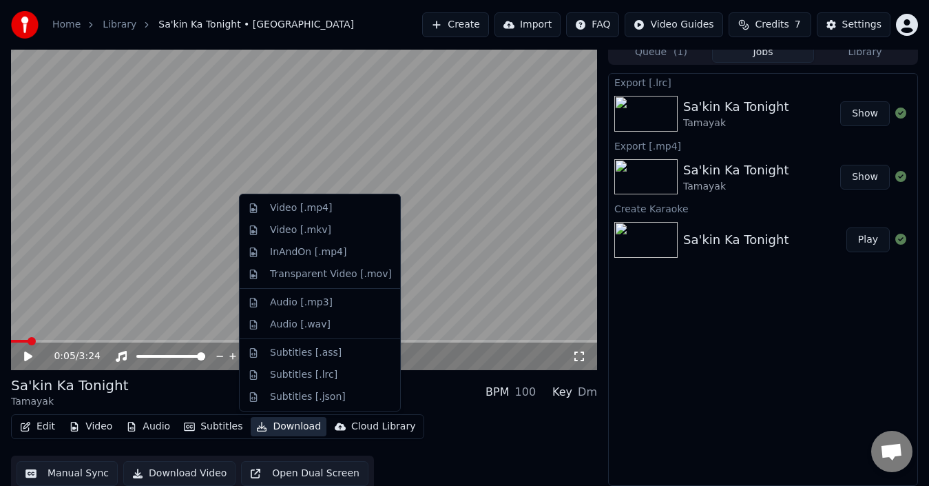
click at [271, 428] on button "Download" at bounding box center [289, 426] width 76 height 19
click at [327, 214] on div "Video [.mp4]" at bounding box center [331, 208] width 122 height 14
